Goal: Information Seeking & Learning: Learn about a topic

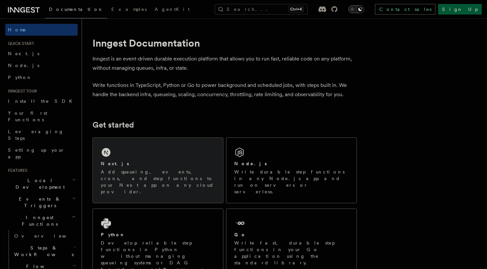
scroll to position [66, 0]
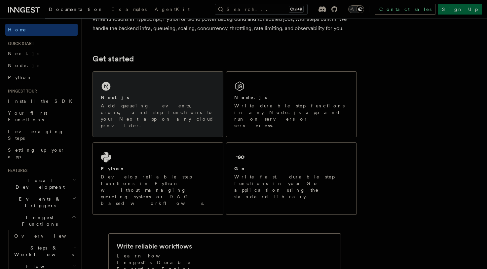
click at [161, 88] on div "Next.js Add queueing, events, crons, and step functions to your Next app on any…" at bounding box center [158, 104] width 130 height 65
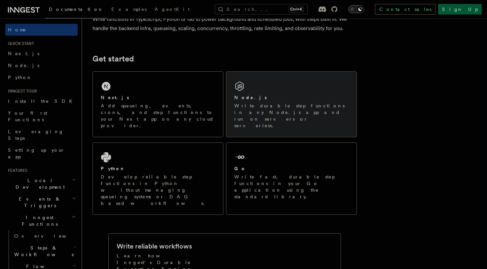
click at [253, 95] on div "Node.js" at bounding box center [291, 97] width 114 height 7
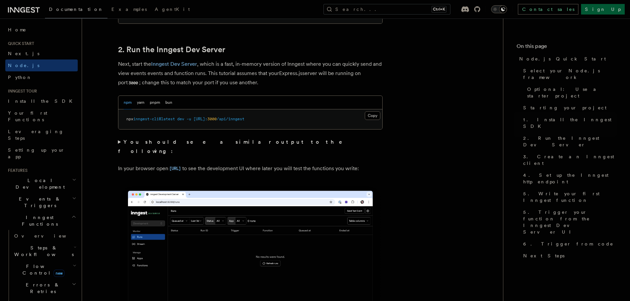
scroll to position [463, 0]
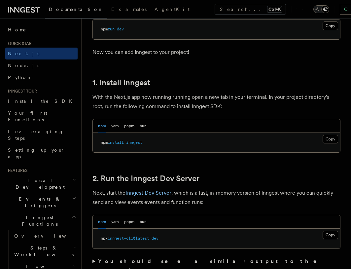
scroll to position [264, 0]
